Goal: Find specific page/section: Find specific page/section

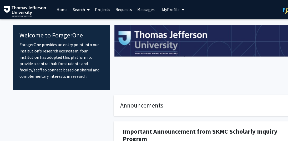
click at [80, 9] on link "Search" at bounding box center [81, 9] width 22 height 18
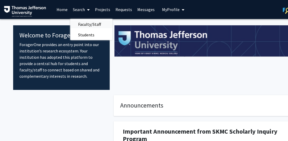
click at [87, 19] on span "Faculty/Staff" at bounding box center [89, 24] width 39 height 11
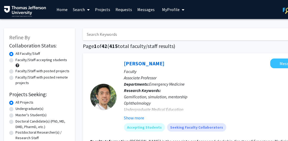
click at [103, 39] on input "Search Keywords" at bounding box center [186, 34] width 206 height 12
type input "[PERSON_NAME]"
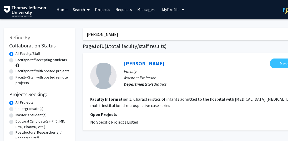
click at [143, 66] on link "[PERSON_NAME]" at bounding box center [144, 63] width 40 height 7
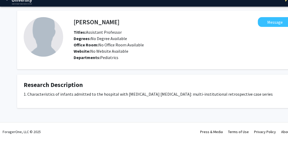
scroll to position [0, 28]
